Goal: Information Seeking & Learning: Check status

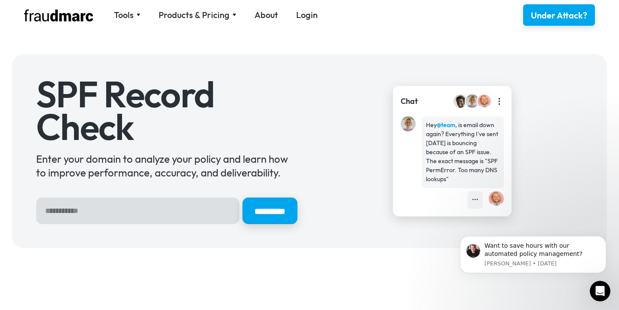
click at [120, 214] on input "Hero Sign Up Form" at bounding box center [137, 211] width 203 height 27
type input "**********"
click at [273, 216] on input "*********" at bounding box center [270, 211] width 58 height 28
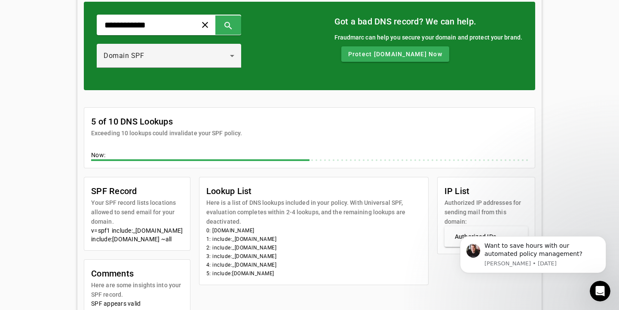
scroll to position [47, 0]
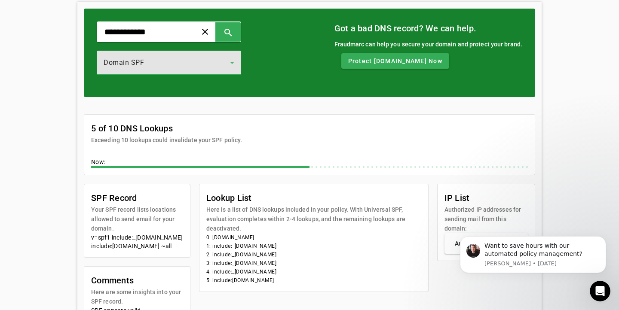
click at [207, 67] on div "Domain SPF" at bounding box center [167, 63] width 126 height 10
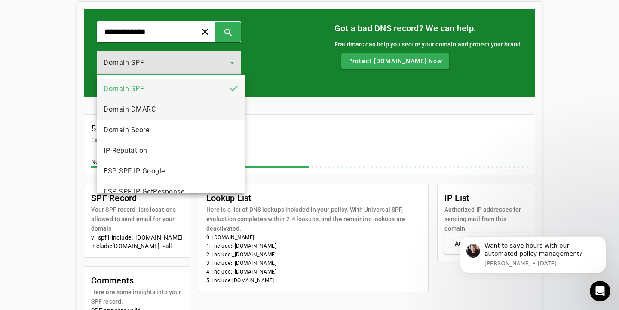
click at [200, 102] on mat-option "Domain DMARC" at bounding box center [171, 109] width 148 height 21
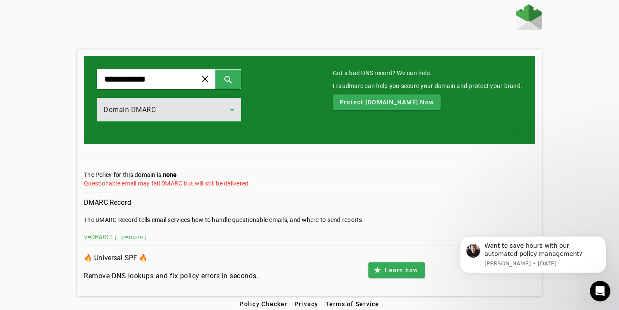
scroll to position [4, 0]
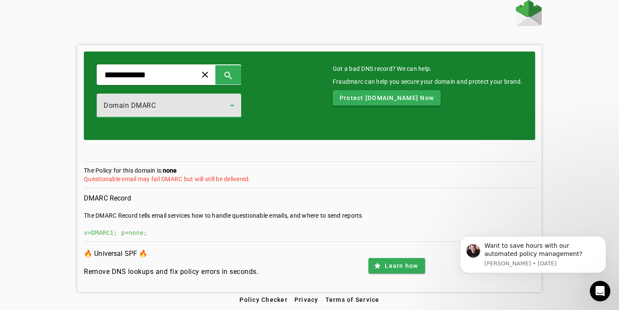
click at [220, 109] on div "Domain DMARC" at bounding box center [167, 106] width 126 height 10
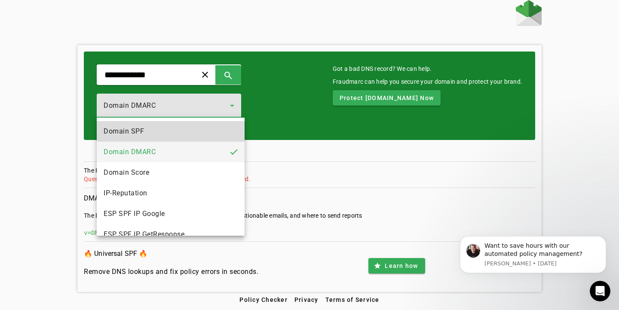
click at [213, 135] on mat-option "Domain SPF" at bounding box center [171, 131] width 148 height 21
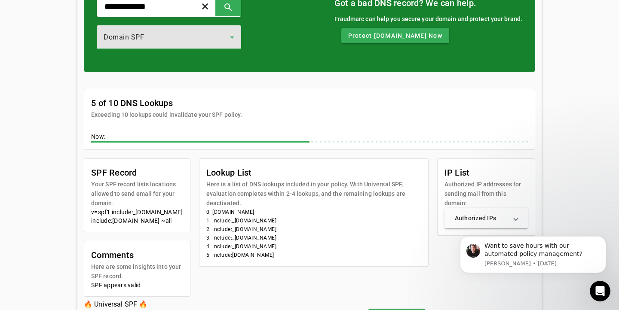
scroll to position [76, 0]
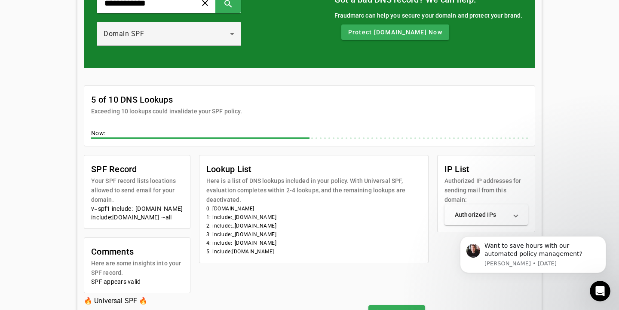
drag, startPoint x: 274, startPoint y: 254, endPoint x: 214, endPoint y: 255, distance: 60.2
click at [214, 255] on li "5: include:amazonses.com" at bounding box center [313, 252] width 215 height 9
click at [266, 218] on li "1: include:_spf.google.com" at bounding box center [313, 217] width 215 height 9
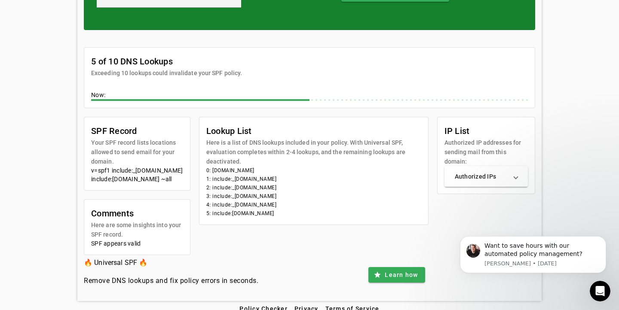
scroll to position [114, 0]
